Goal: Transaction & Acquisition: Purchase product/service

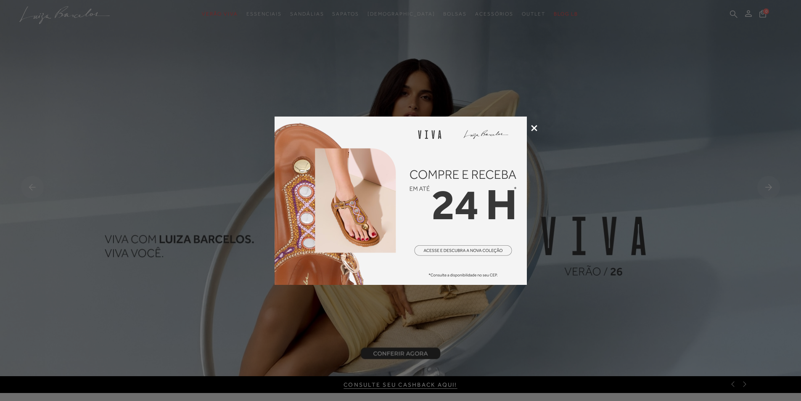
click at [535, 130] on icon at bounding box center [534, 128] width 6 height 6
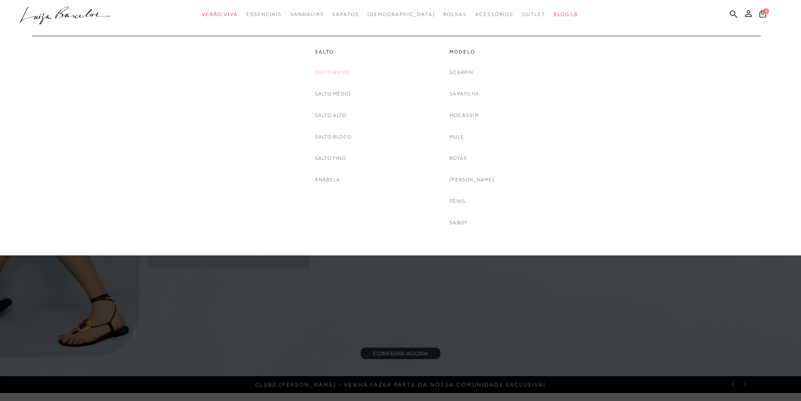
click at [341, 74] on link "Salto Baixo" at bounding box center [332, 72] width 35 height 9
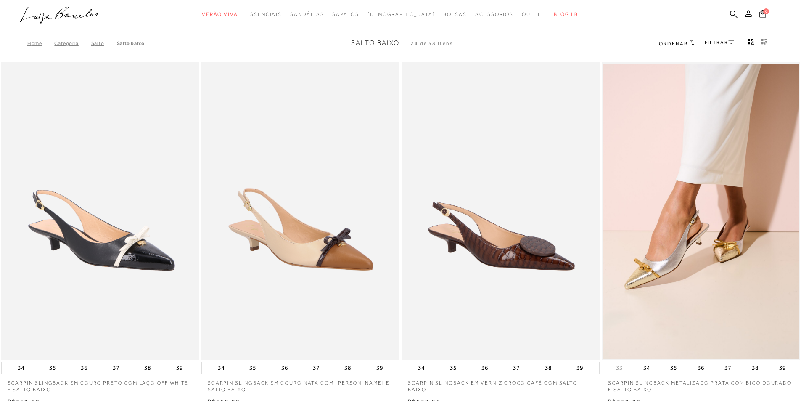
click at [715, 38] on div "FILTRAR" at bounding box center [719, 43] width 29 height 11
click at [717, 41] on link "FILTRAR" at bounding box center [719, 43] width 29 height 6
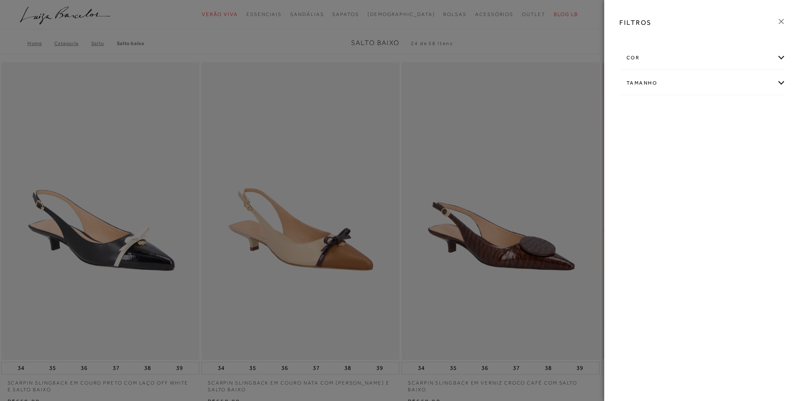
click at [703, 77] on div "Tamanho" at bounding box center [703, 83] width 166 height 22
click at [641, 130] on label "39" at bounding box center [636, 133] width 19 height 18
click at [633, 130] on input "39" at bounding box center [629, 134] width 8 height 8
checkbox input "true"
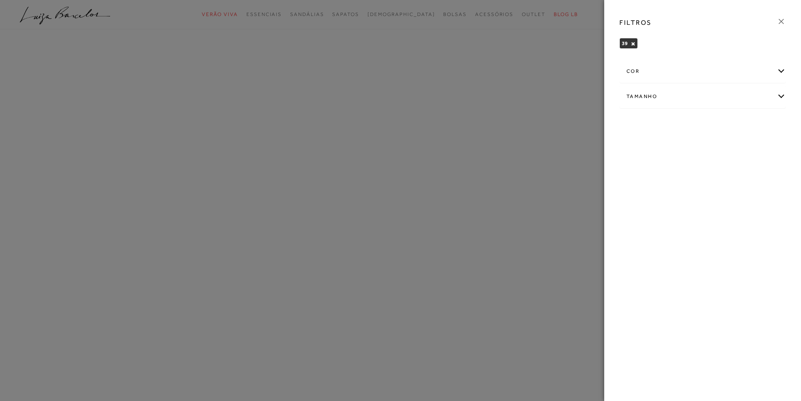
click at [780, 24] on icon at bounding box center [781, 21] width 9 height 9
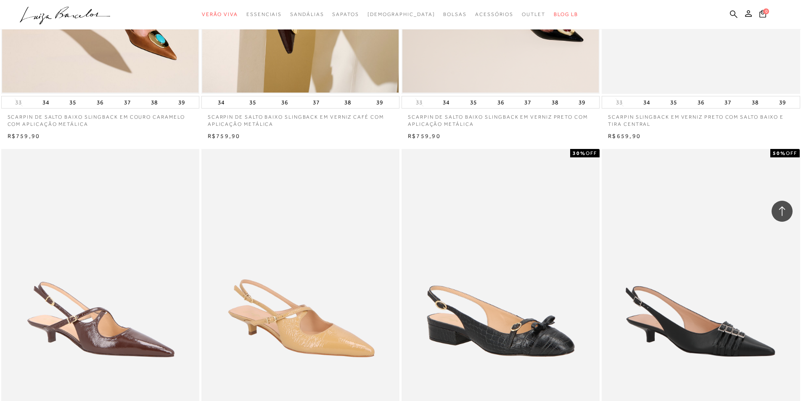
scroll to position [925, 0]
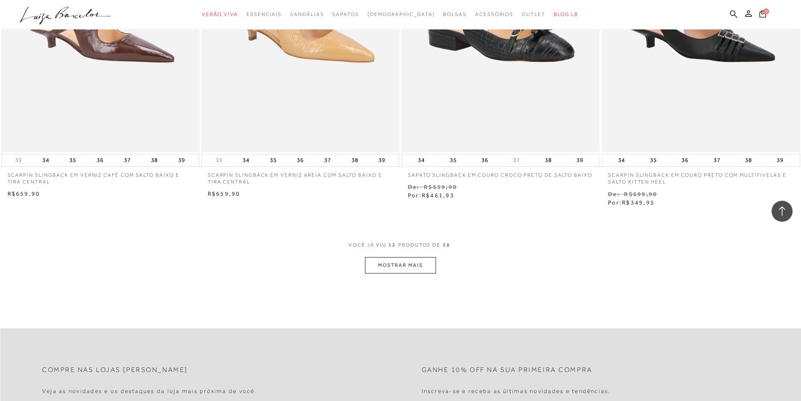
click at [395, 263] on button "MOSTRAR MAIS" at bounding box center [400, 265] width 71 height 16
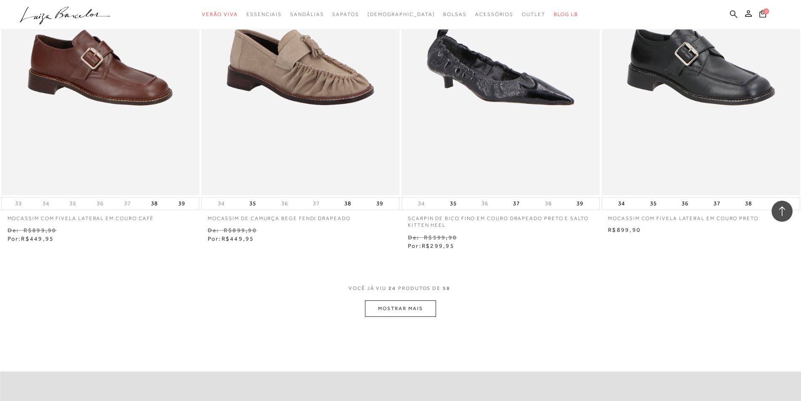
scroll to position [1976, 0]
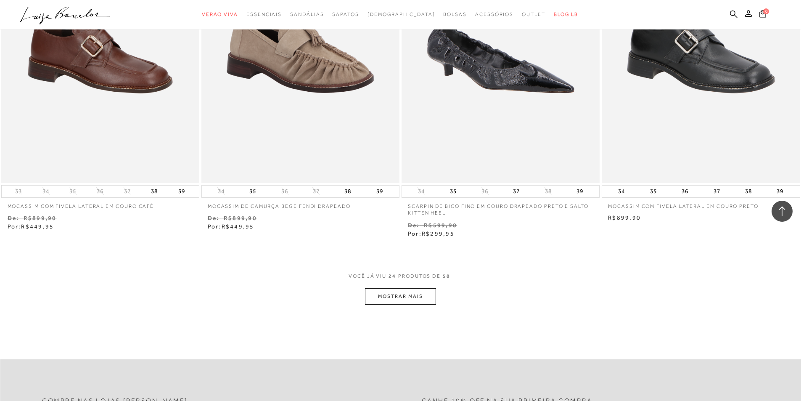
click at [435, 295] on button "MOSTRAR MAIS" at bounding box center [400, 296] width 71 height 16
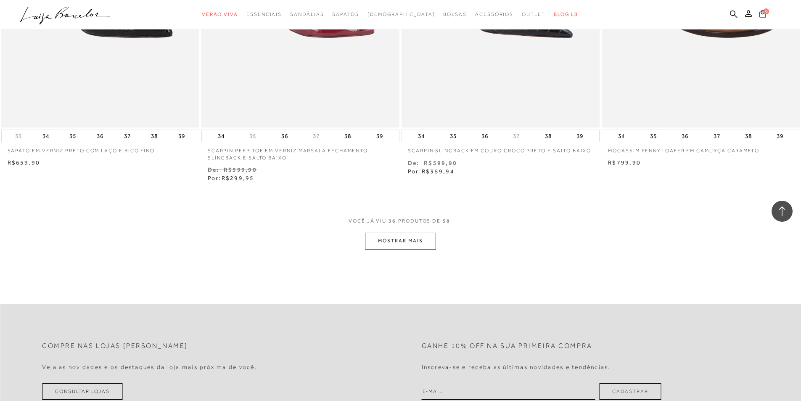
scroll to position [3112, 0]
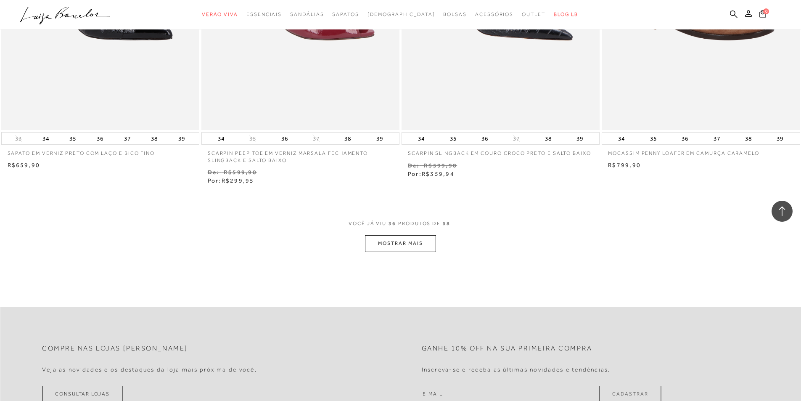
click at [419, 247] on button "MOSTRAR MAIS" at bounding box center [400, 243] width 71 height 16
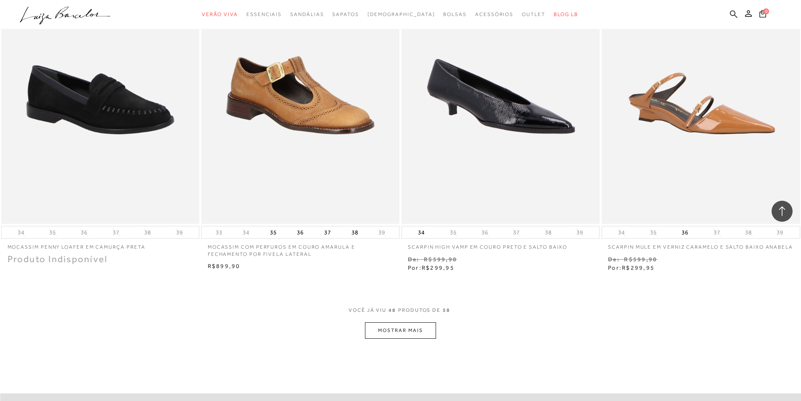
scroll to position [4163, 0]
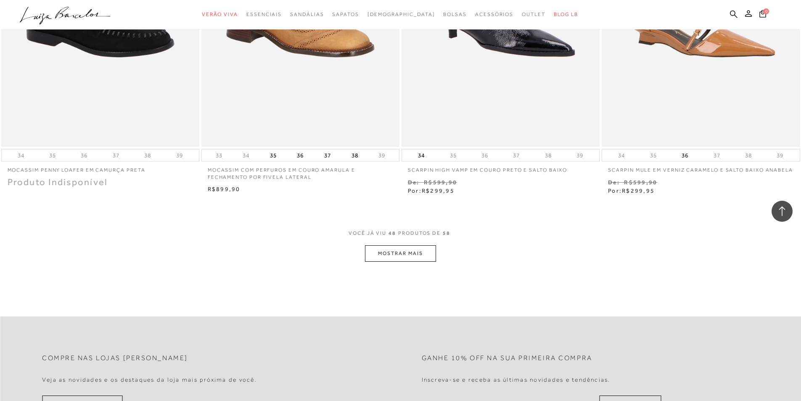
click at [398, 249] on button "MOSTRAR MAIS" at bounding box center [400, 253] width 71 height 16
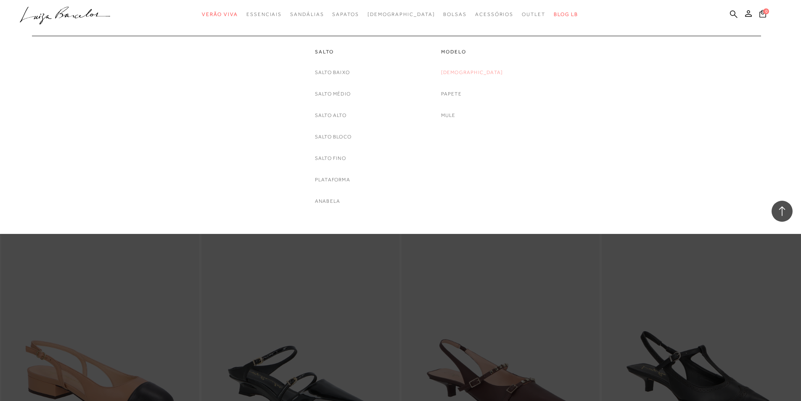
click at [482, 73] on link "[DEMOGRAPHIC_DATA]" at bounding box center [472, 72] width 62 height 9
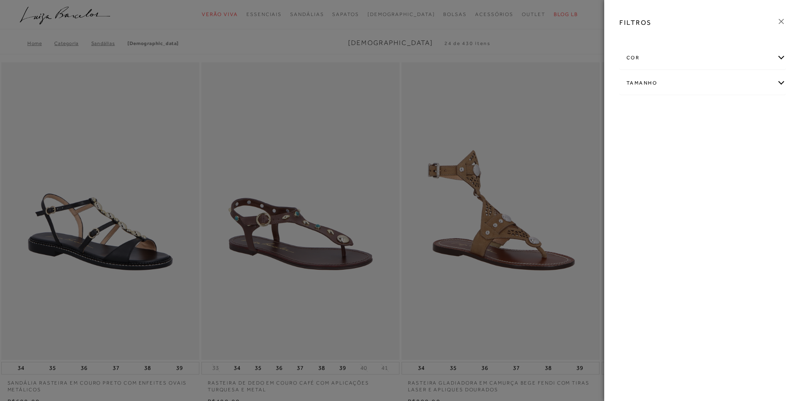
click at [677, 79] on div "Tamanho" at bounding box center [703, 83] width 166 height 22
click at [743, 131] on label "39" at bounding box center [738, 133] width 19 height 18
click at [735, 131] on input "39" at bounding box center [731, 134] width 8 height 8
checkbox input "true"
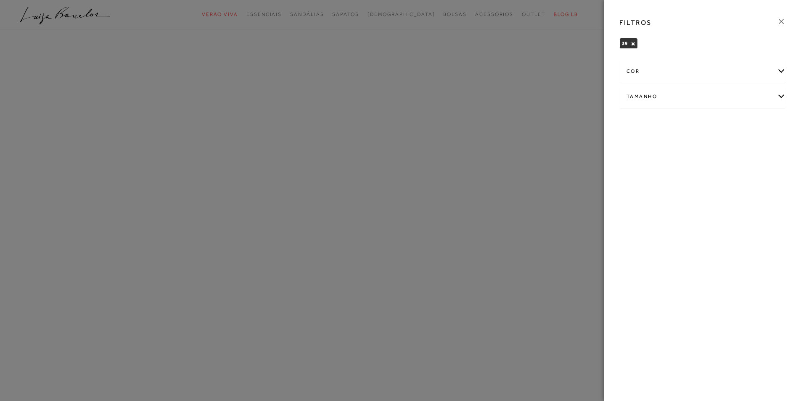
click at [783, 18] on icon at bounding box center [781, 21] width 9 height 9
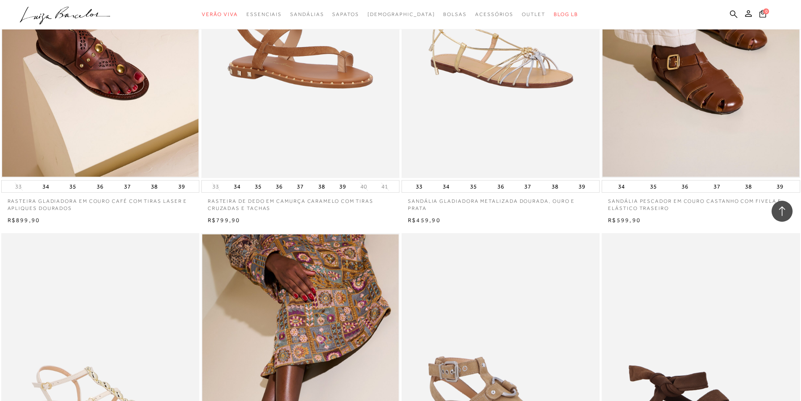
scroll to position [799, 0]
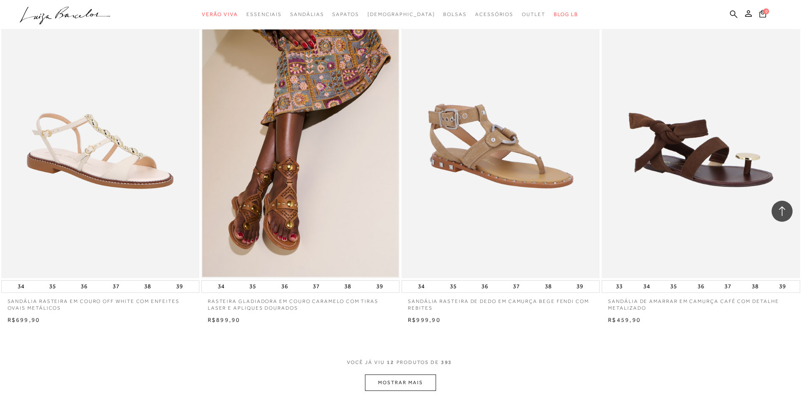
click at [391, 381] on button "MOSTRAR MAIS" at bounding box center [400, 382] width 71 height 16
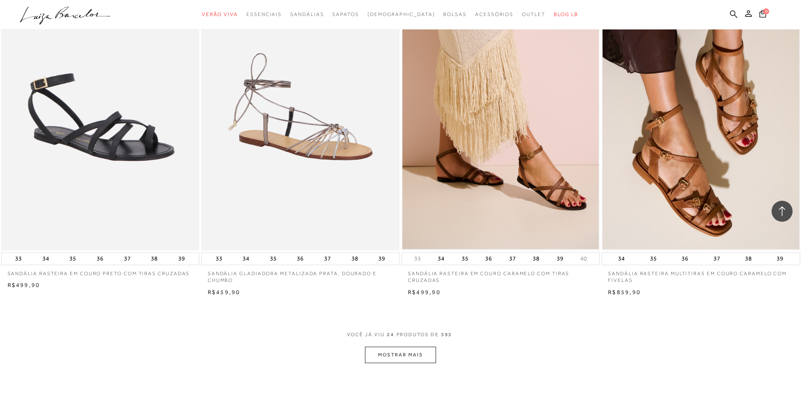
scroll to position [2060, 0]
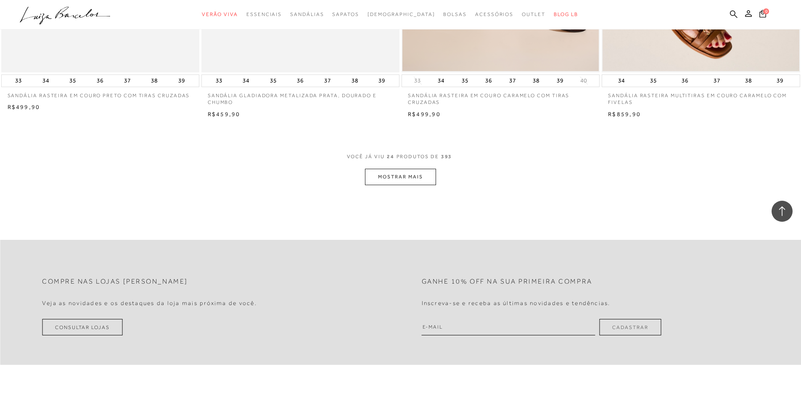
click at [427, 177] on button "MOSTRAR MAIS" at bounding box center [400, 177] width 71 height 16
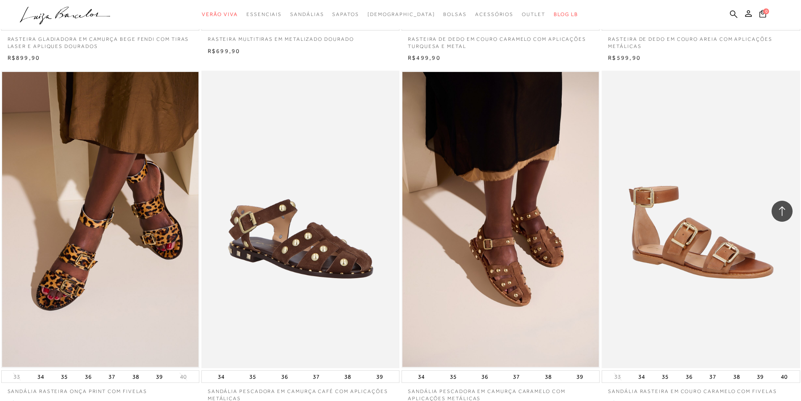
scroll to position [3070, 0]
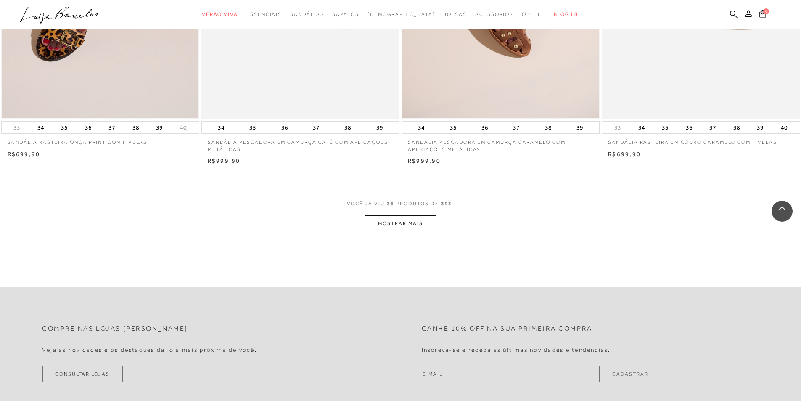
click at [423, 220] on button "MOSTRAR MAIS" at bounding box center [400, 223] width 71 height 16
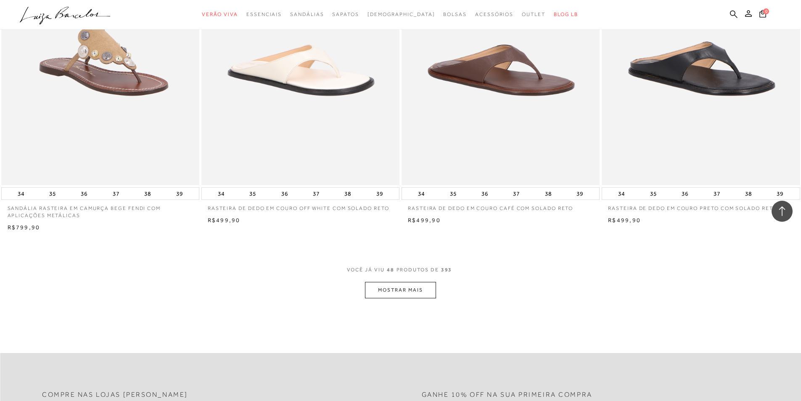
scroll to position [4205, 0]
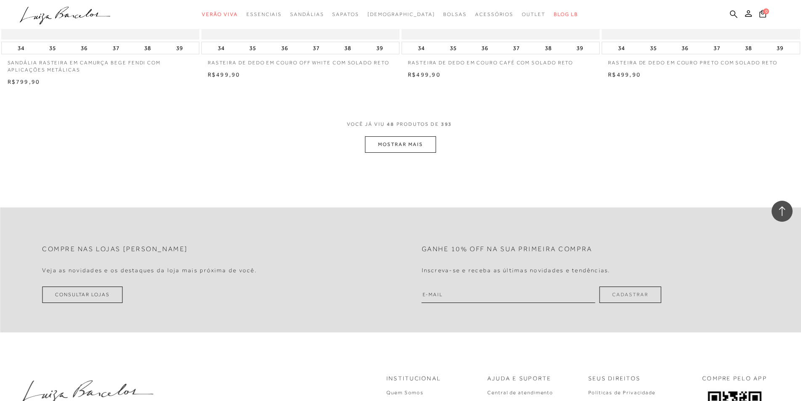
click at [433, 143] on button "MOSTRAR MAIS" at bounding box center [400, 144] width 71 height 16
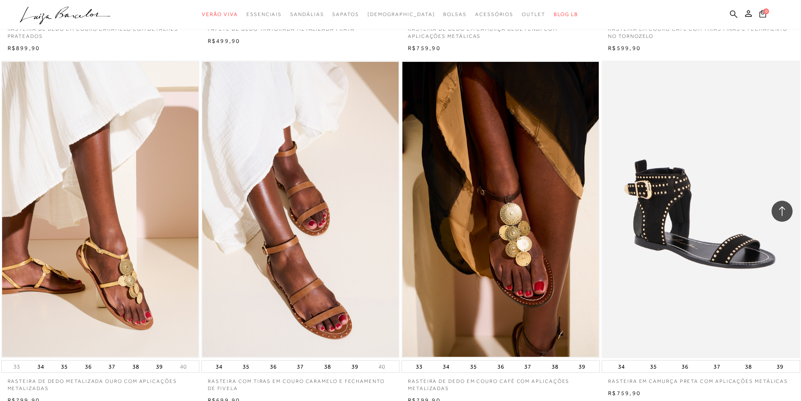
scroll to position [5279, 0]
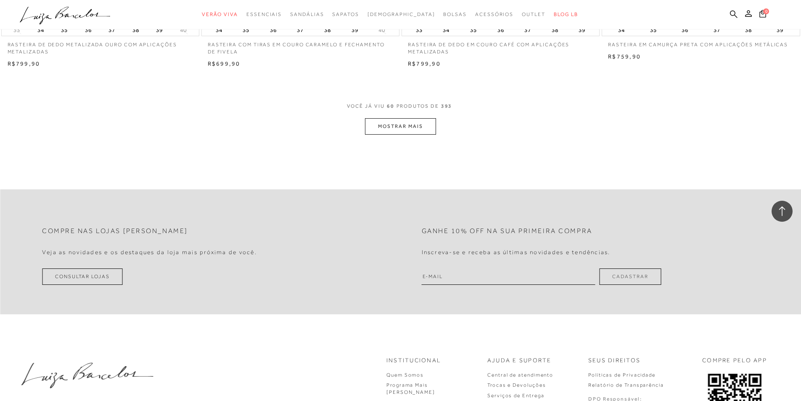
click at [415, 126] on button "MOSTRAR MAIS" at bounding box center [400, 126] width 71 height 16
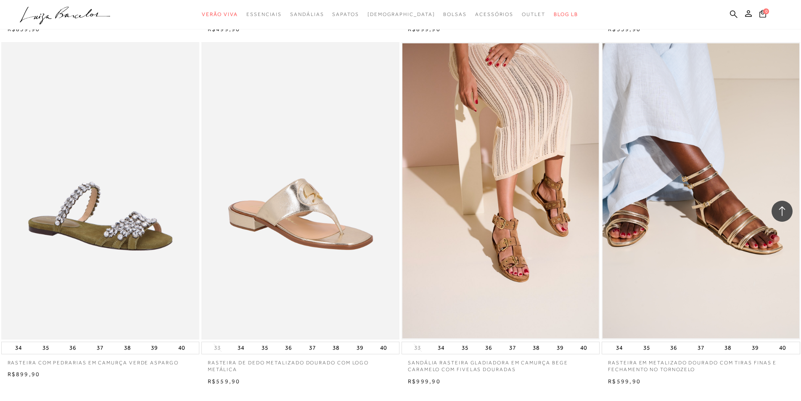
scroll to position [6227, 0]
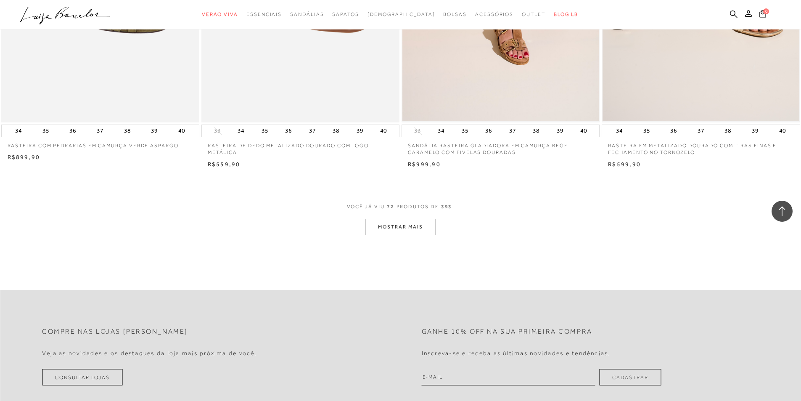
click at [423, 230] on button "MOSTRAR MAIS" at bounding box center [400, 227] width 71 height 16
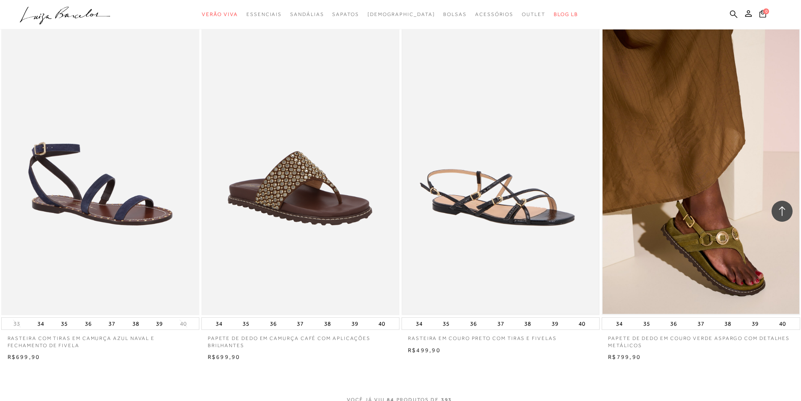
scroll to position [7260, 0]
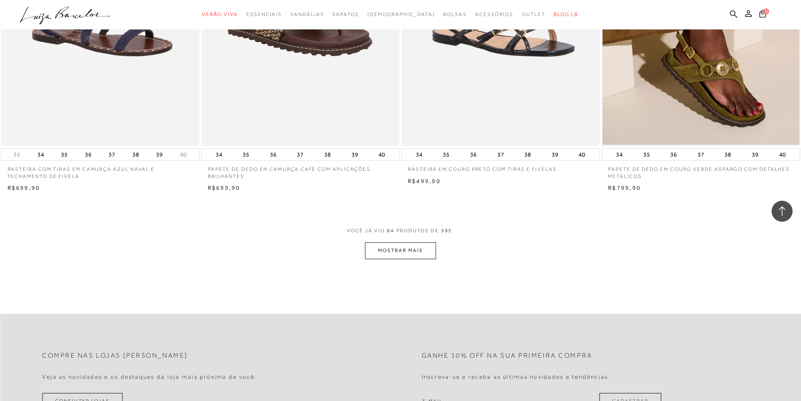
click at [407, 251] on button "MOSTRAR MAIS" at bounding box center [400, 250] width 71 height 16
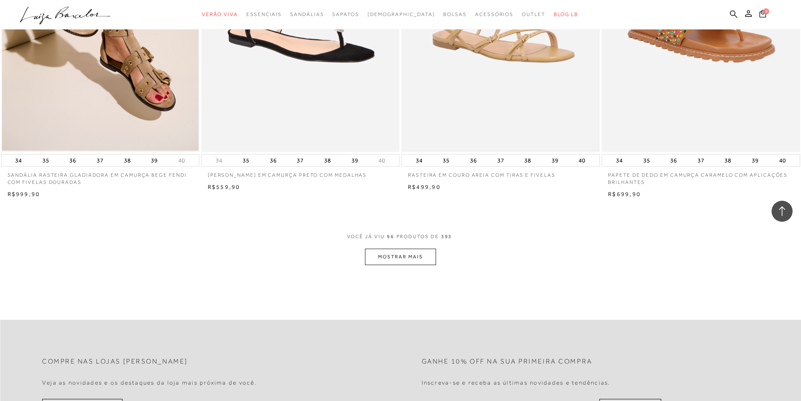
scroll to position [8353, 0]
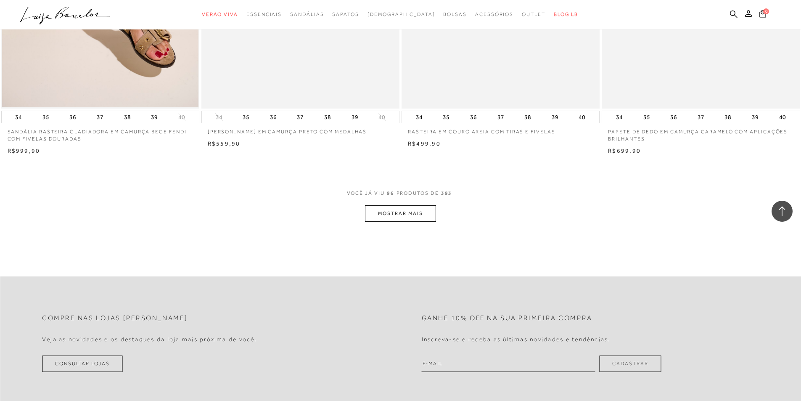
click at [410, 222] on button "MOSTRAR MAIS" at bounding box center [400, 213] width 71 height 16
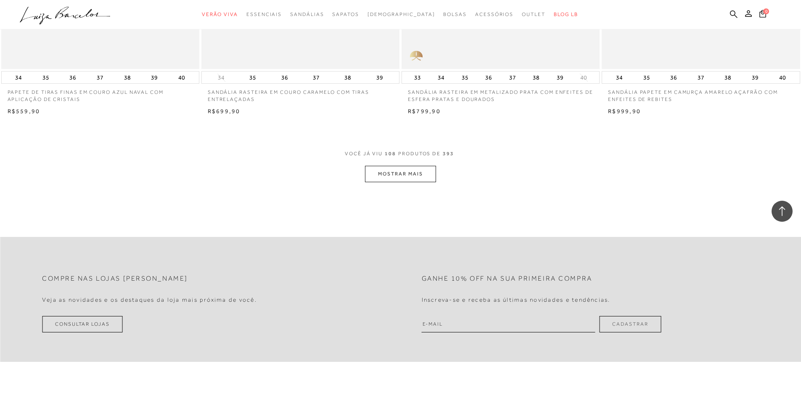
scroll to position [9488, 0]
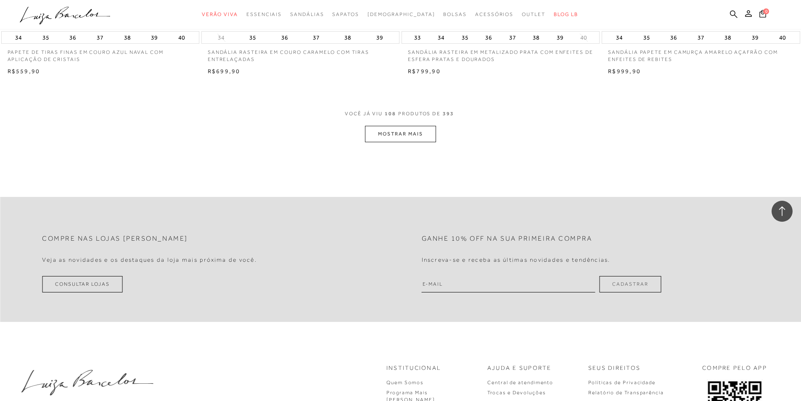
click at [409, 141] on button "MOSTRAR MAIS" at bounding box center [400, 134] width 71 height 16
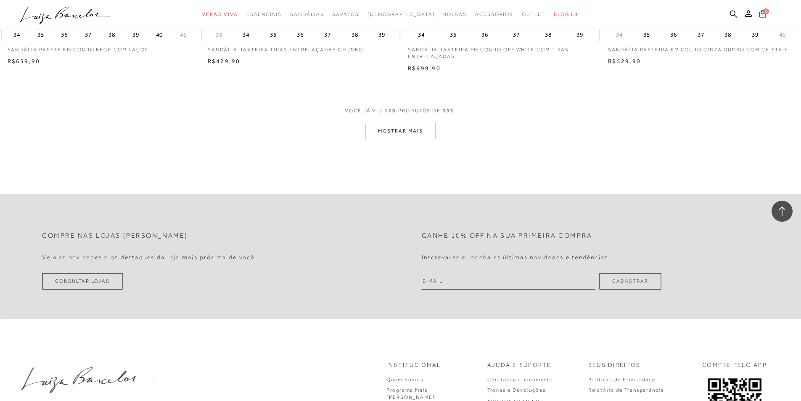
scroll to position [10455, 0]
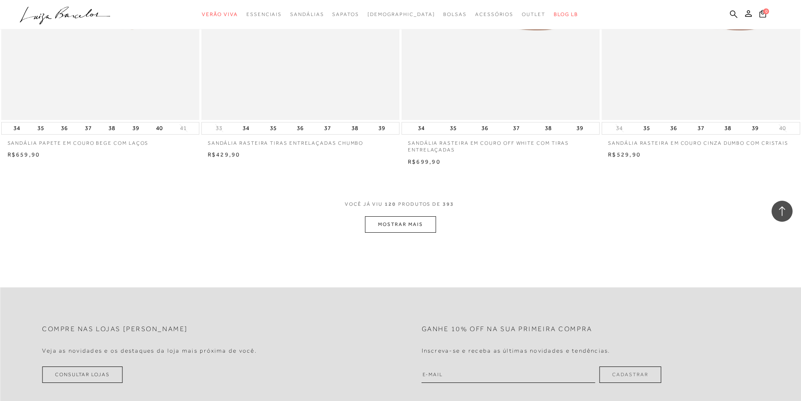
click at [407, 233] on button "MOSTRAR MAIS" at bounding box center [400, 224] width 71 height 16
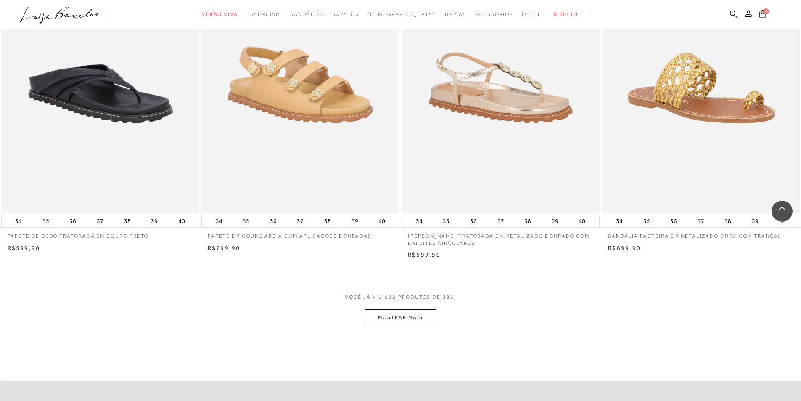
scroll to position [11591, 0]
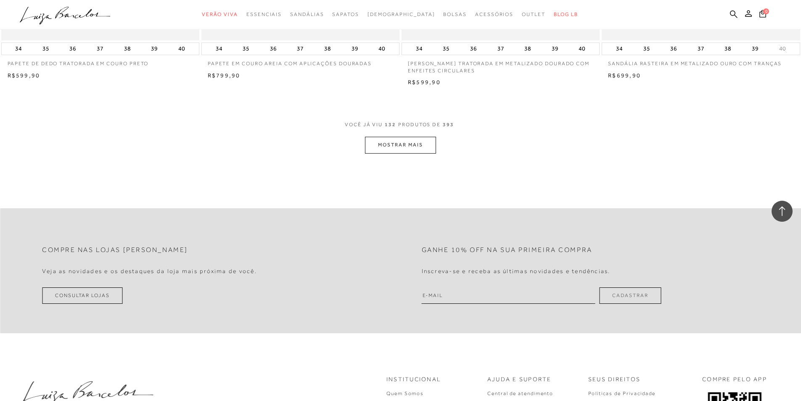
click at [410, 152] on button "MOSTRAR MAIS" at bounding box center [400, 145] width 71 height 16
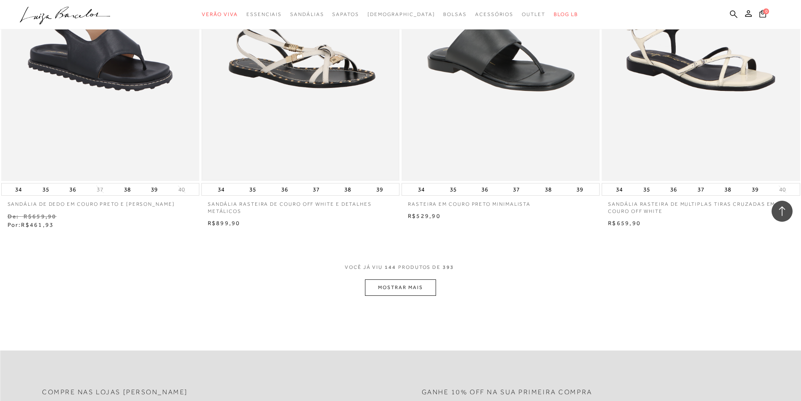
scroll to position [12516, 0]
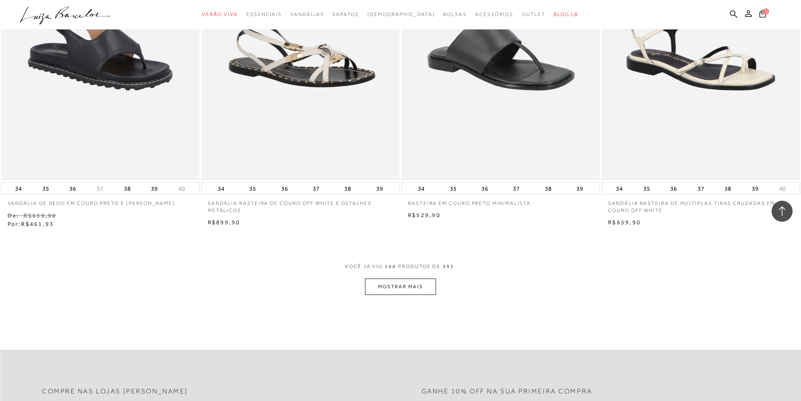
click at [424, 295] on button "MOSTRAR MAIS" at bounding box center [400, 286] width 71 height 16
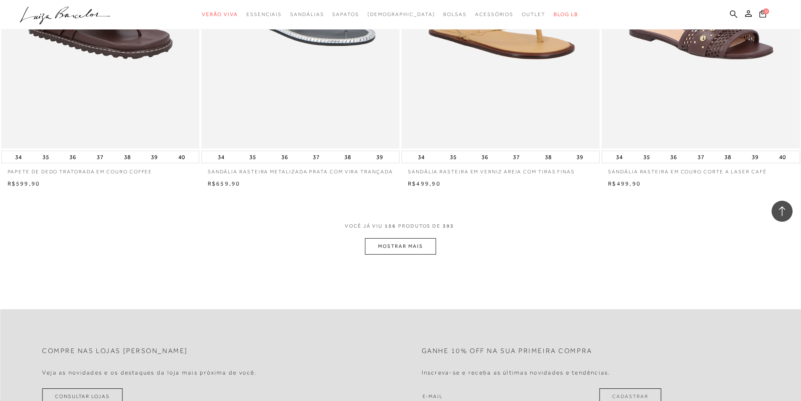
scroll to position [13716, 0]
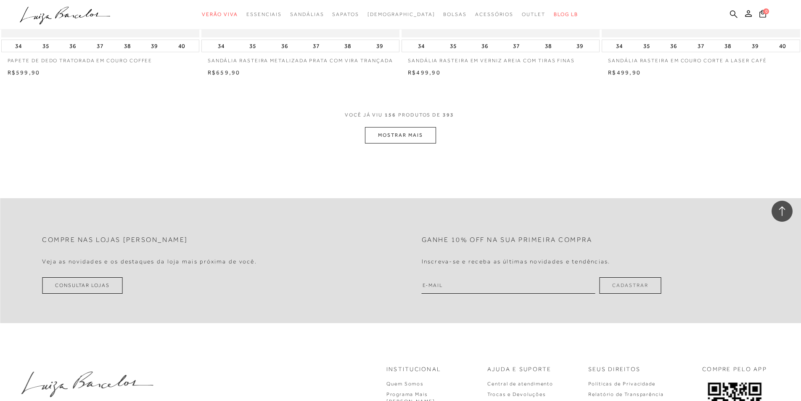
click at [429, 141] on button "MOSTRAR MAIS" at bounding box center [400, 135] width 71 height 16
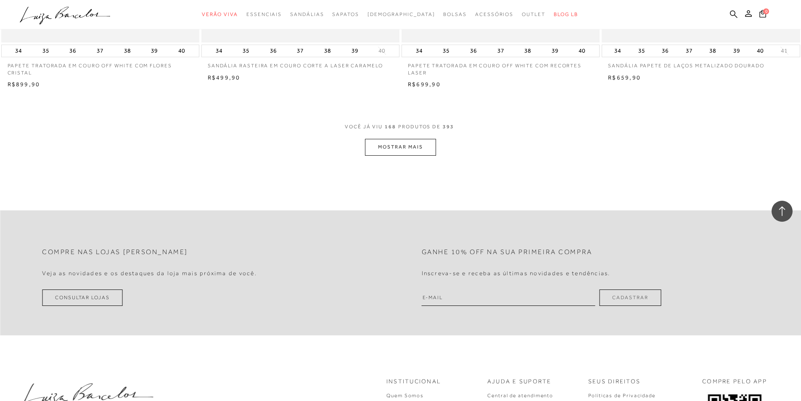
scroll to position [14763, 0]
click at [408, 143] on button "MOSTRAR MAIS" at bounding box center [400, 143] width 71 height 16
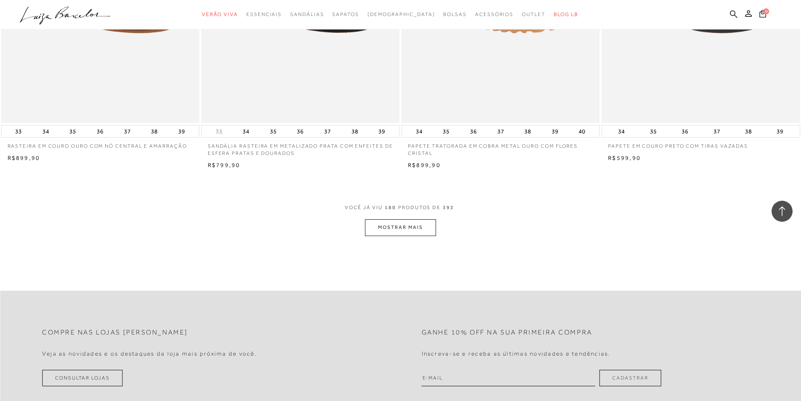
scroll to position [15754, 0]
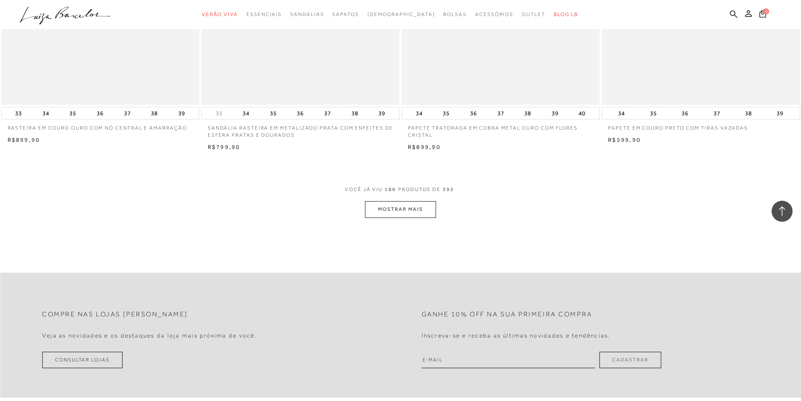
click at [415, 203] on button "MOSTRAR MAIS" at bounding box center [400, 209] width 71 height 16
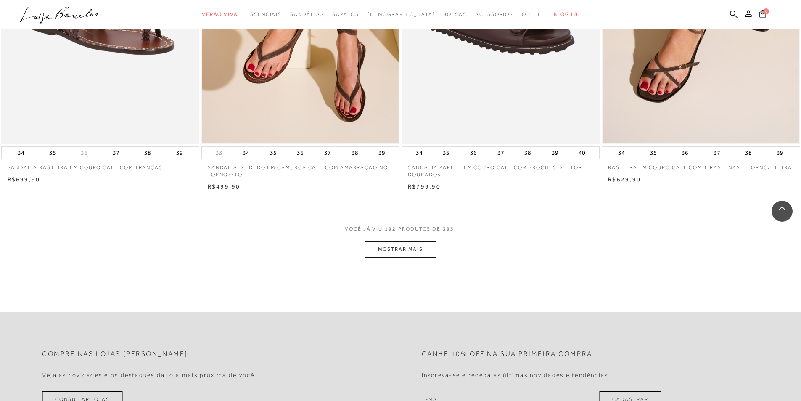
scroll to position [16889, 0]
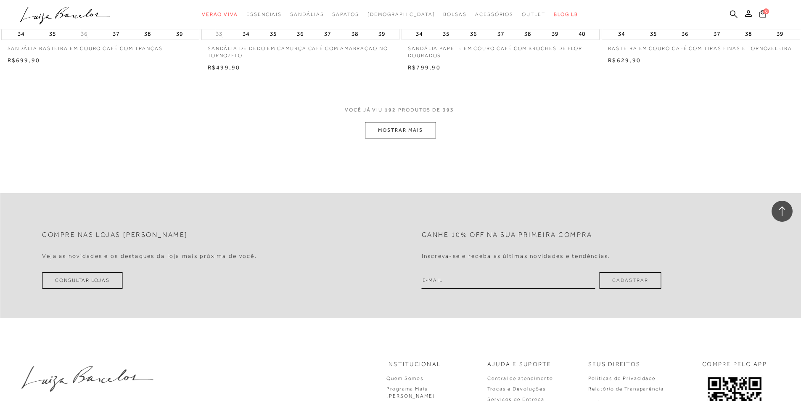
click at [412, 125] on button "MOSTRAR MAIS" at bounding box center [400, 130] width 71 height 16
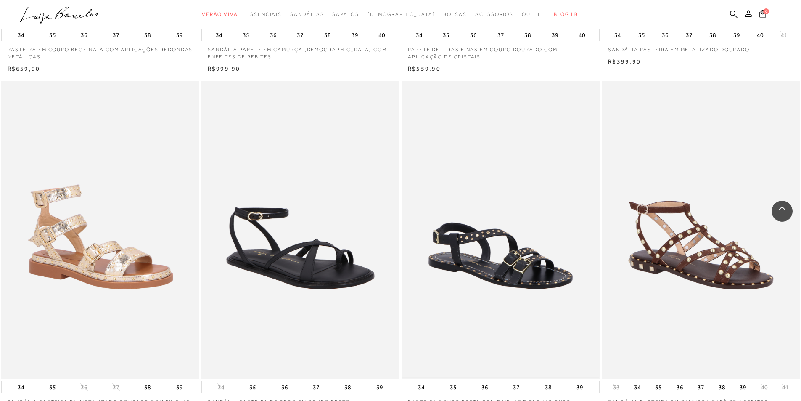
scroll to position [17711, 0]
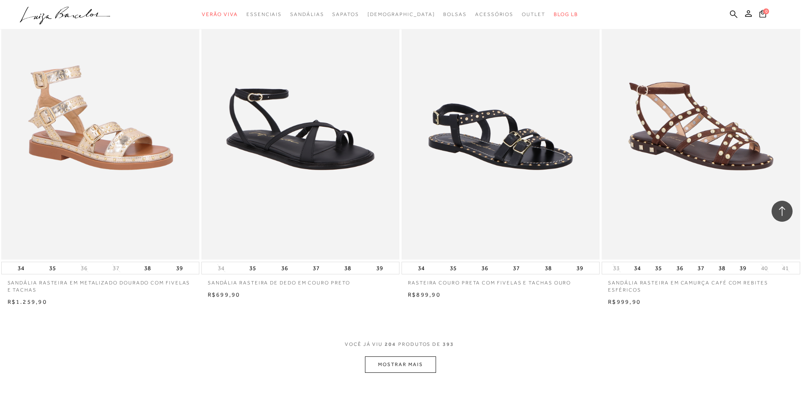
click at [391, 364] on button "MOSTRAR MAIS" at bounding box center [400, 364] width 71 height 16
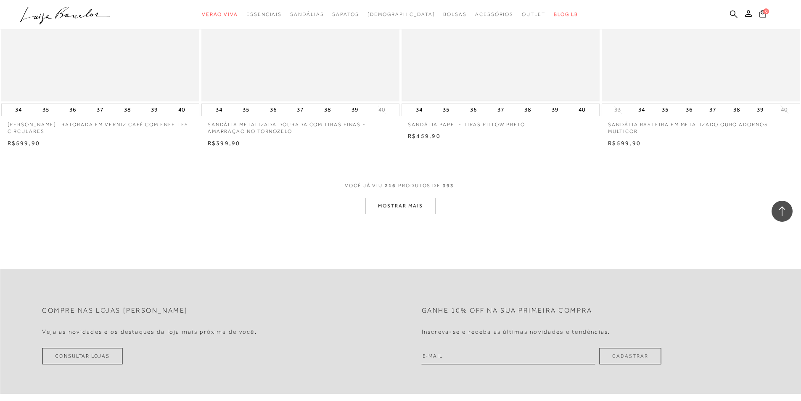
scroll to position [18930, 0]
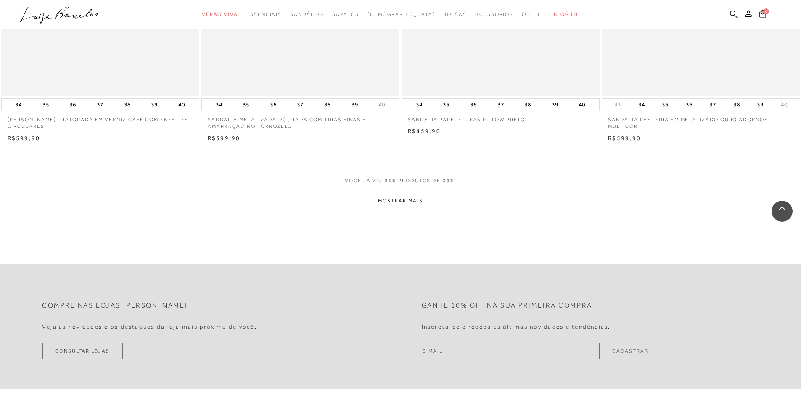
click at [418, 193] on button "MOSTRAR MAIS" at bounding box center [400, 201] width 71 height 16
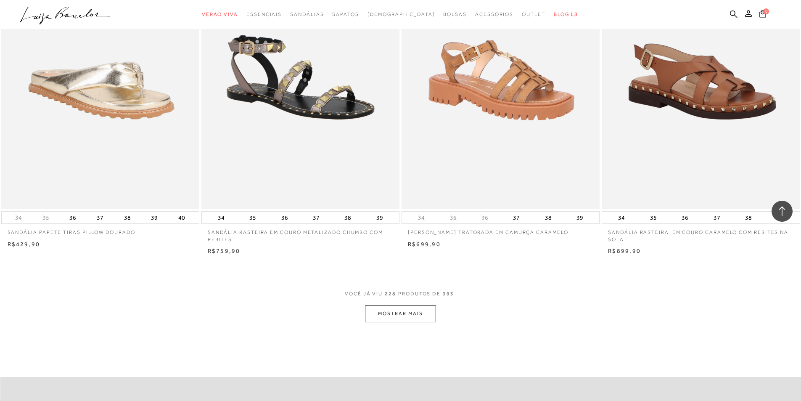
scroll to position [20023, 0]
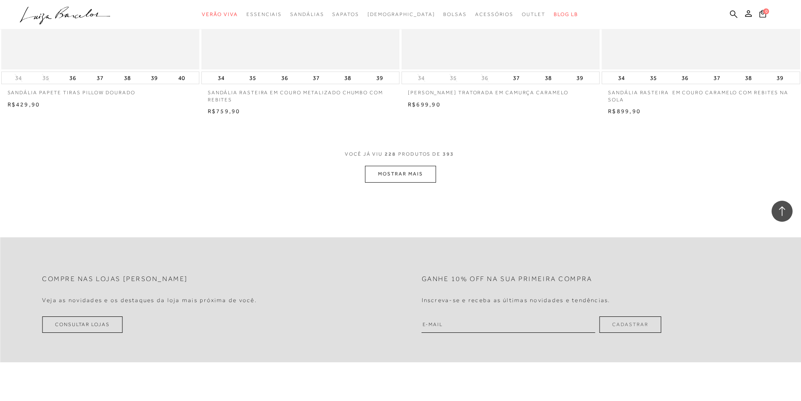
click at [417, 181] on button "MOSTRAR MAIS" at bounding box center [400, 174] width 71 height 16
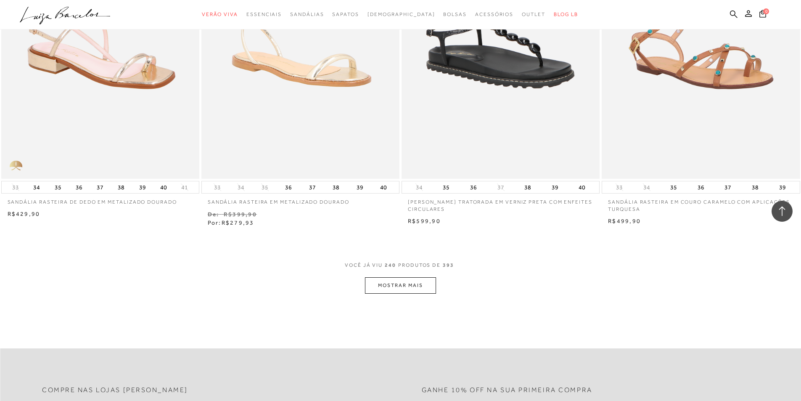
scroll to position [20991, 0]
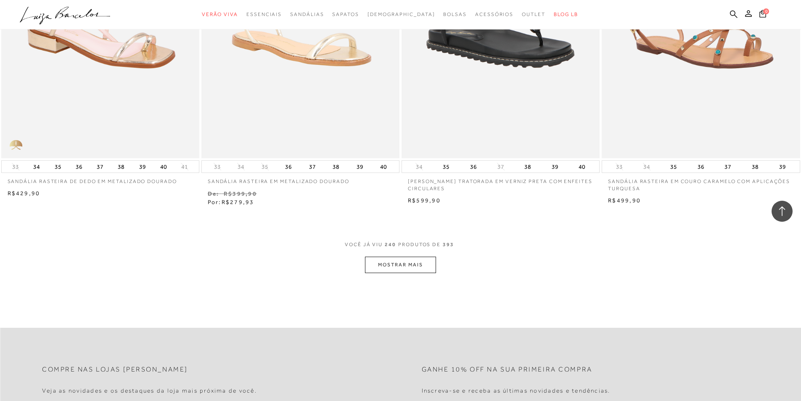
click at [432, 259] on button "MOSTRAR MAIS" at bounding box center [400, 265] width 71 height 16
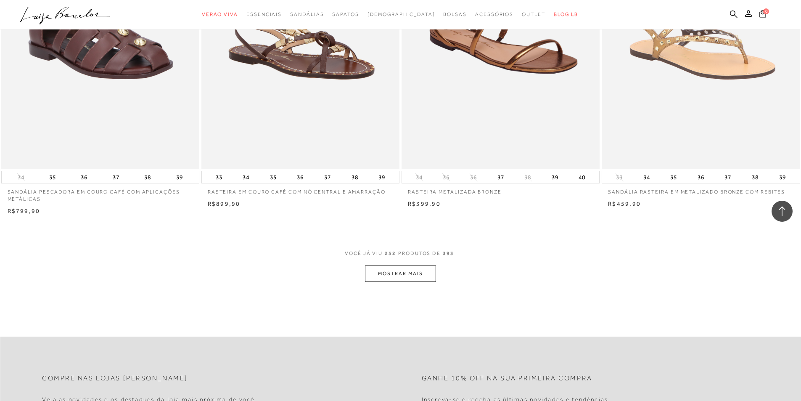
scroll to position [22084, 0]
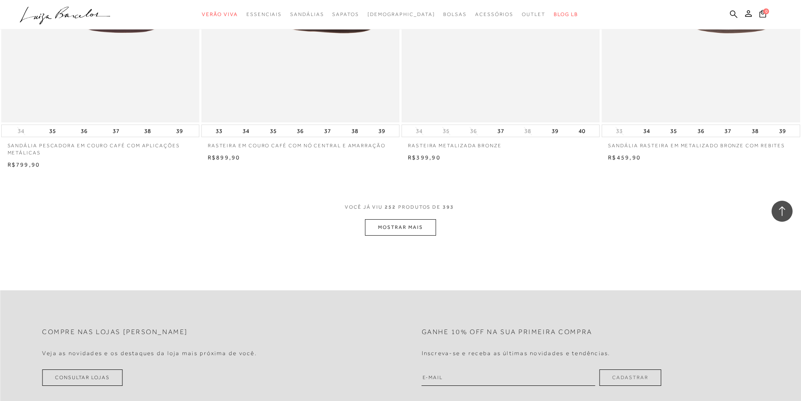
click at [427, 229] on button "MOSTRAR MAIS" at bounding box center [400, 227] width 71 height 16
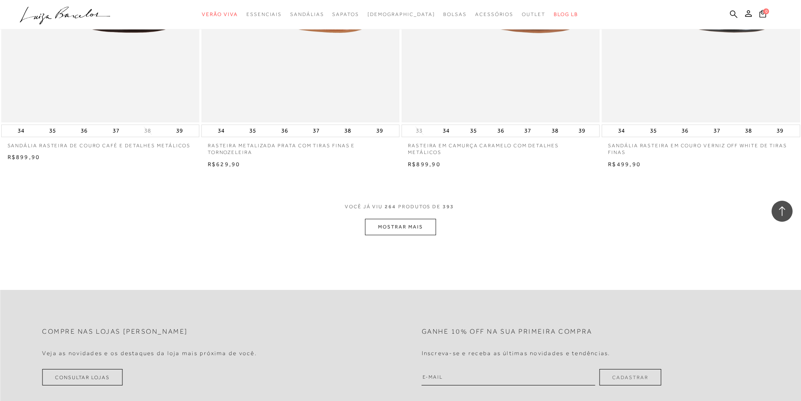
scroll to position [23177, 0]
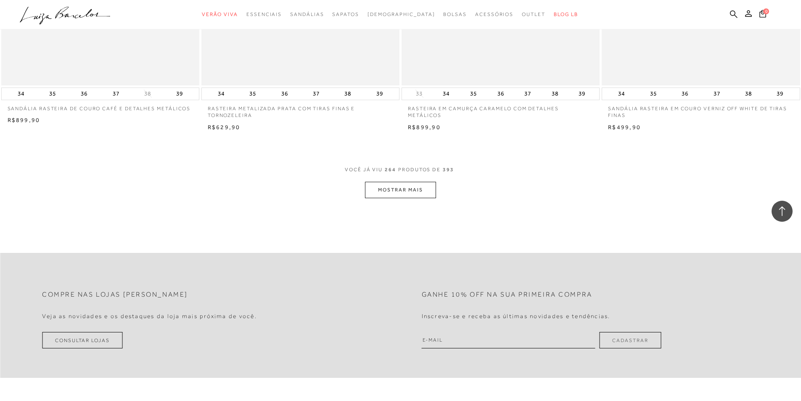
click at [419, 193] on button "MOSTRAR MAIS" at bounding box center [400, 190] width 71 height 16
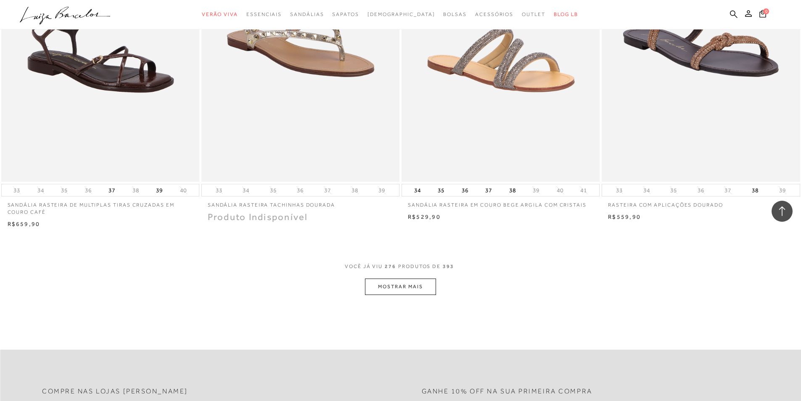
scroll to position [24167, 0]
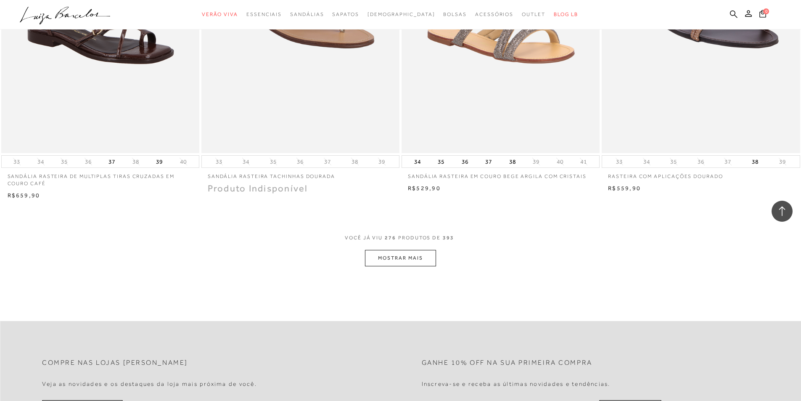
click at [407, 254] on button "MOSTRAR MAIS" at bounding box center [400, 258] width 71 height 16
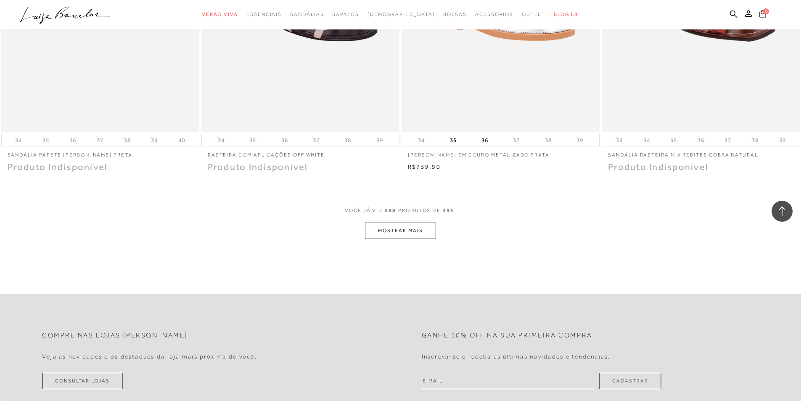
scroll to position [25260, 0]
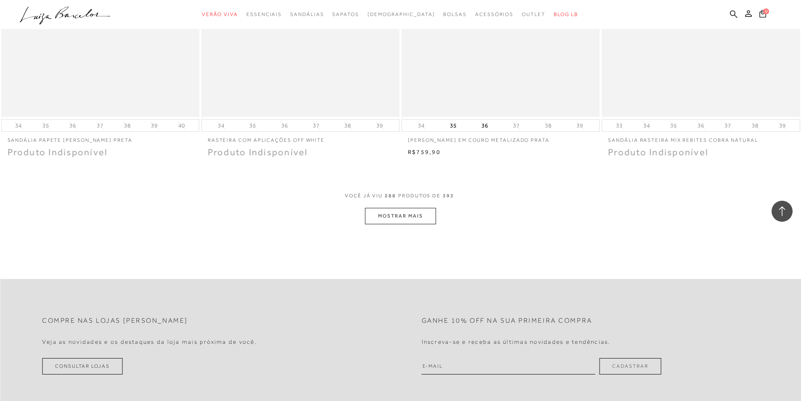
click at [428, 220] on button "MOSTRAR MAIS" at bounding box center [400, 216] width 71 height 16
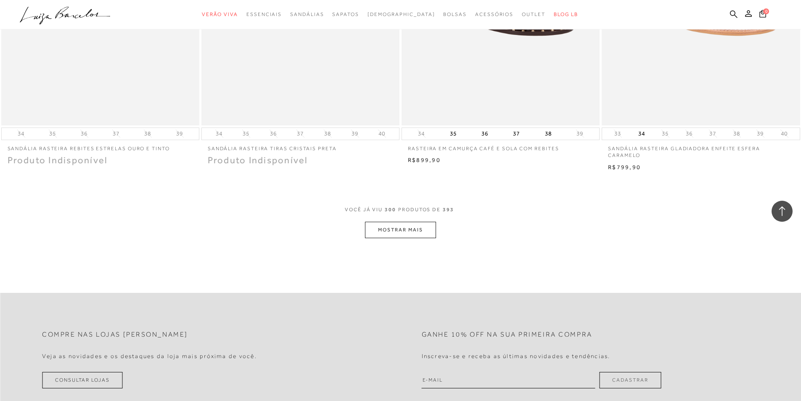
scroll to position [26312, 0]
click at [421, 225] on button "MOSTRAR MAIS" at bounding box center [400, 229] width 71 height 16
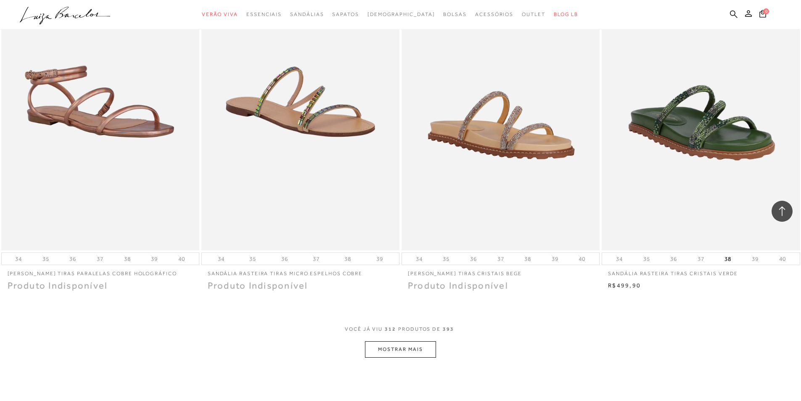
scroll to position [27405, 0]
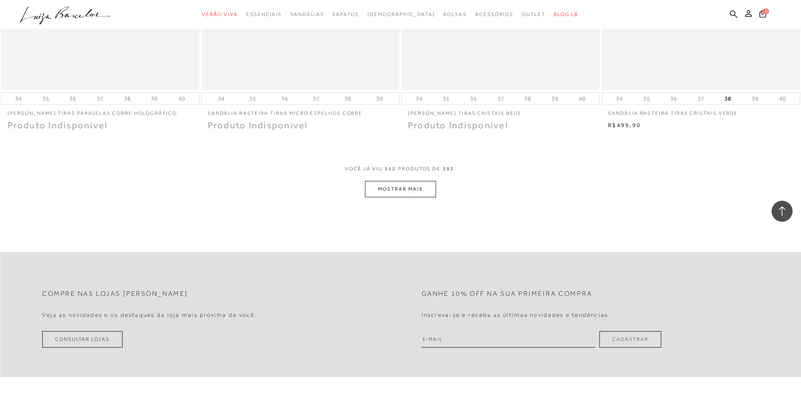
click at [425, 185] on button "MOSTRAR MAIS" at bounding box center [400, 189] width 71 height 16
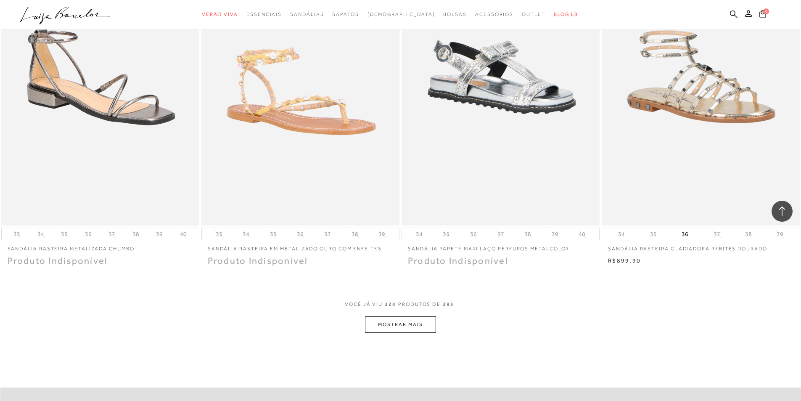
scroll to position [28330, 0]
click at [422, 320] on button "MOSTRAR MAIS" at bounding box center [400, 324] width 71 height 16
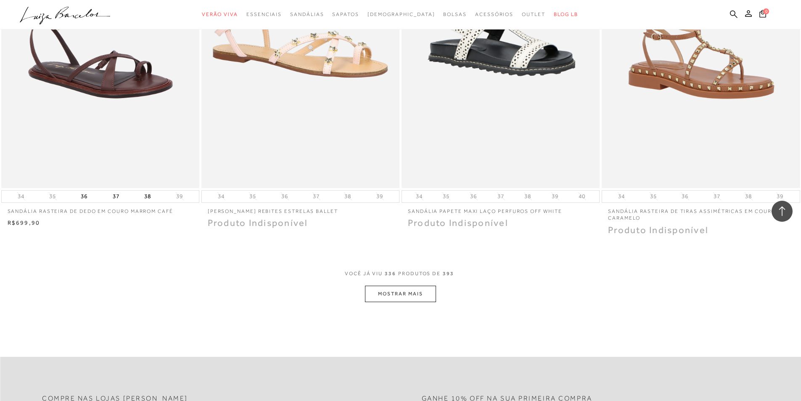
scroll to position [29423, 0]
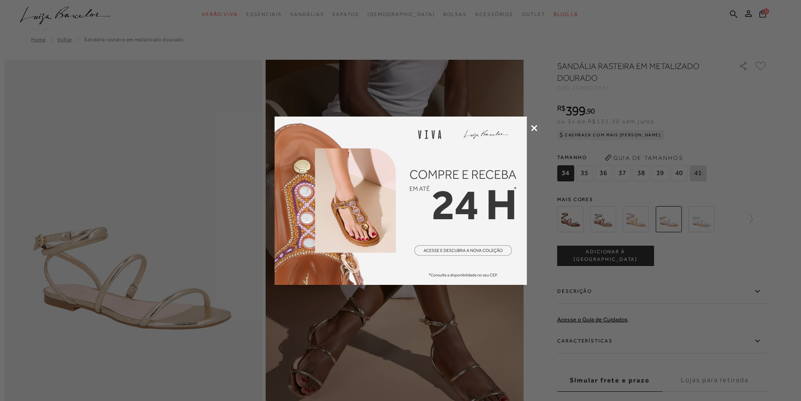
click at [534, 128] on icon at bounding box center [534, 128] width 6 height 6
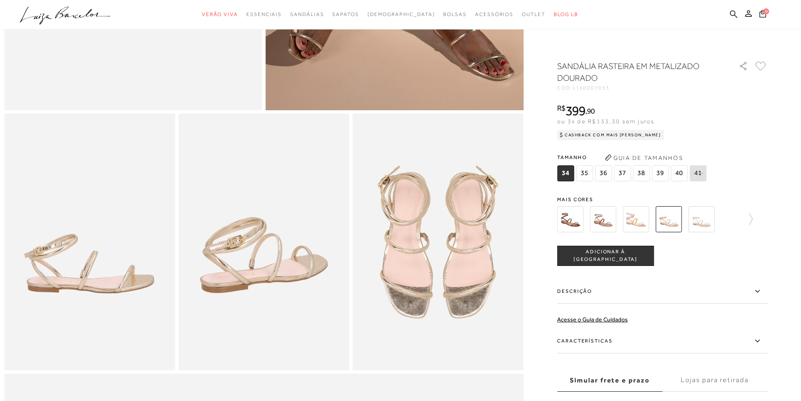
scroll to position [294, 0]
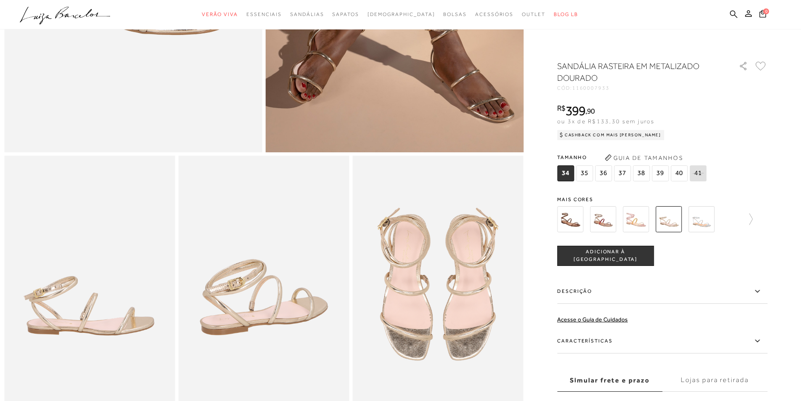
click at [665, 174] on span "39" at bounding box center [660, 173] width 17 height 16
click at [625, 254] on span "ADICIONAR À [GEOGRAPHIC_DATA]" at bounding box center [606, 255] width 96 height 15
